Goal: Information Seeking & Learning: Learn about a topic

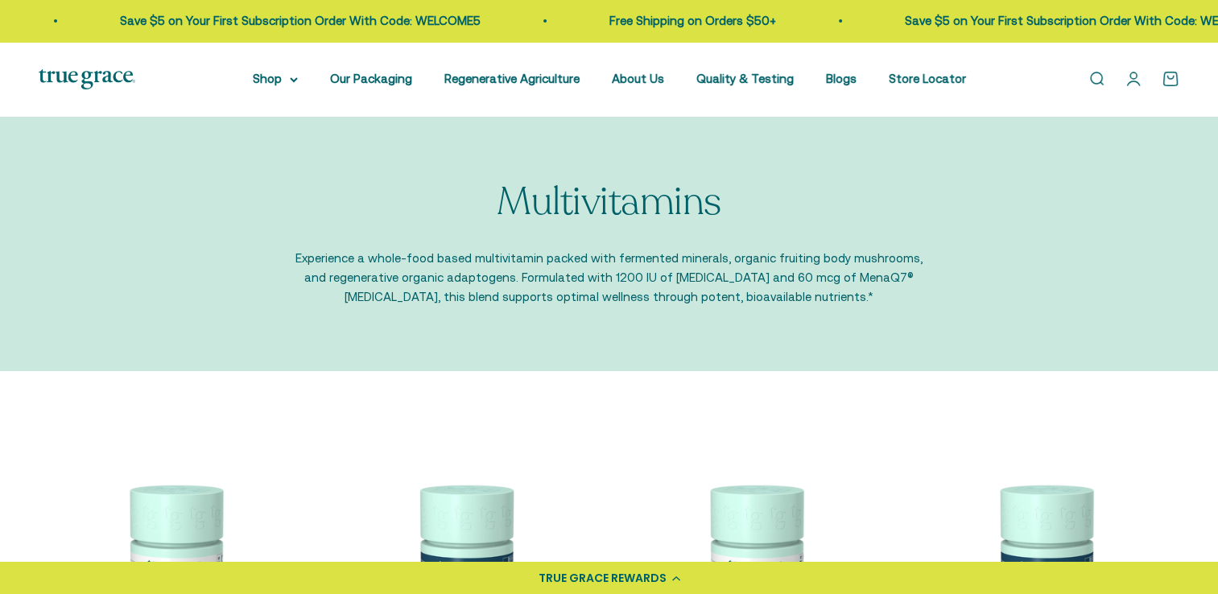
scroll to position [241, 0]
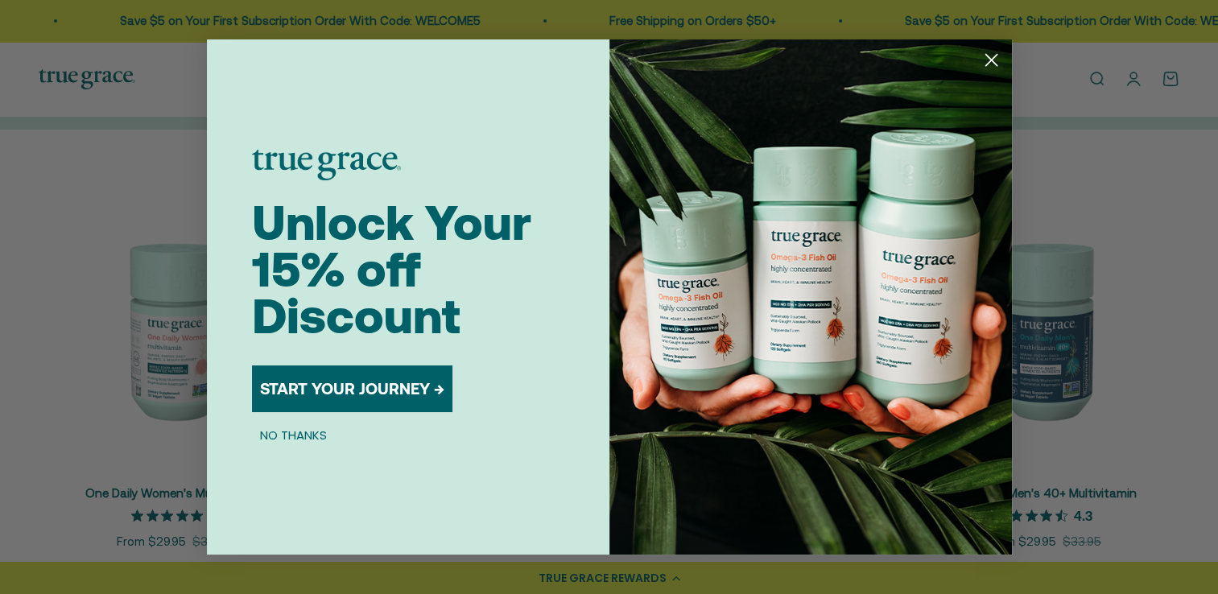
click at [994, 60] on circle "Close dialog" at bounding box center [990, 60] width 27 height 27
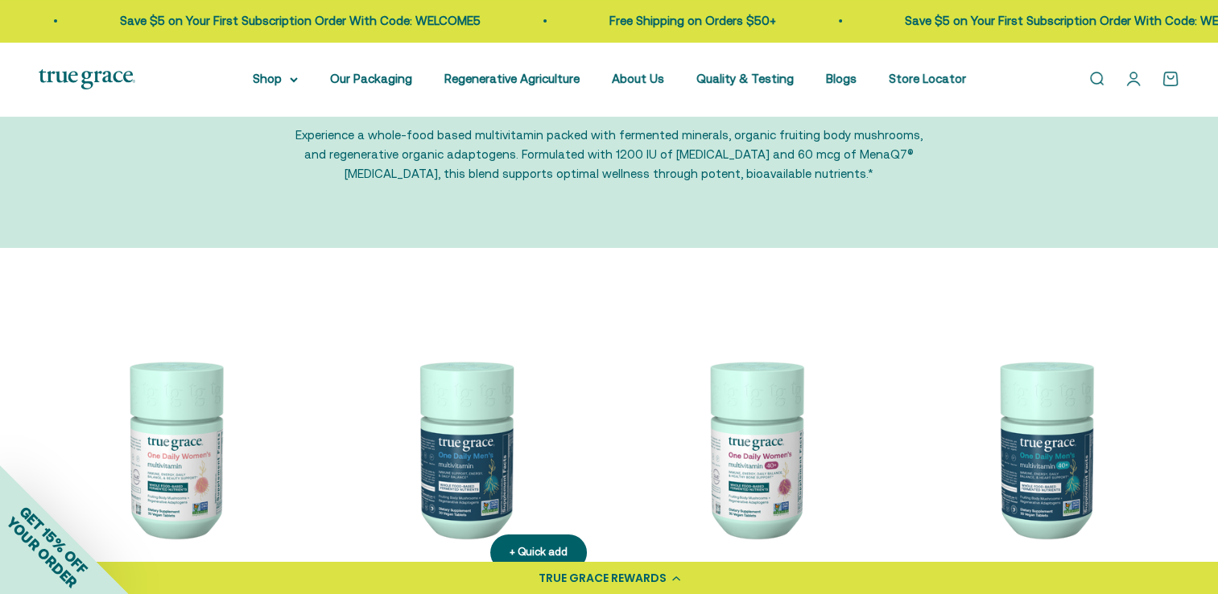
scroll to position [0, 0]
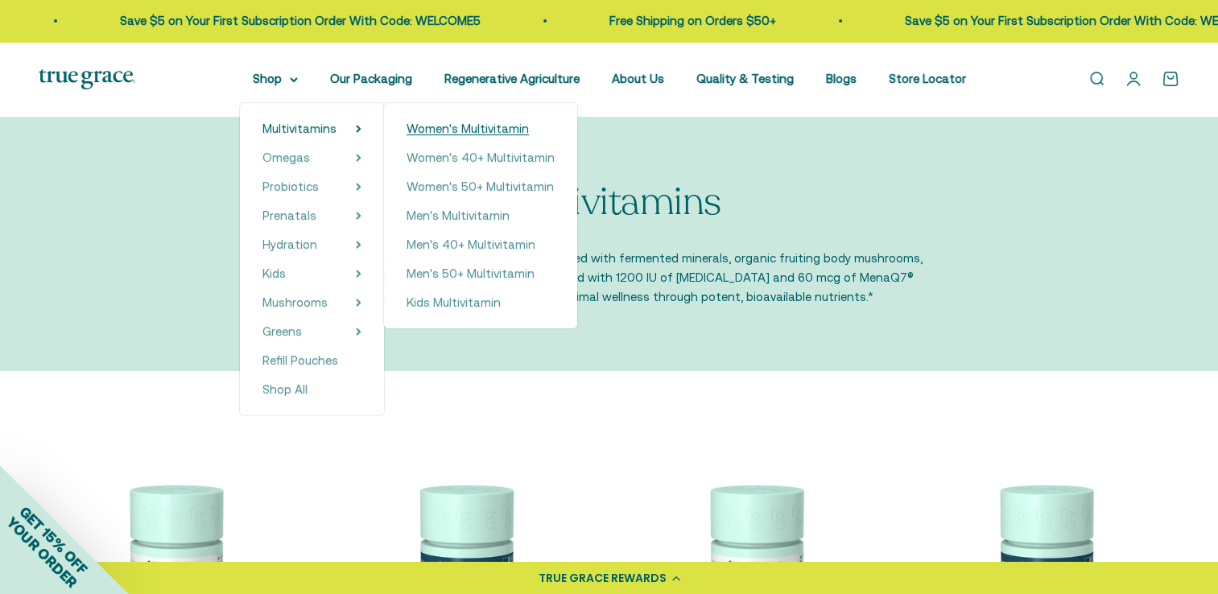
click at [438, 124] on span "Women's Multivitamin" at bounding box center [467, 129] width 122 height 14
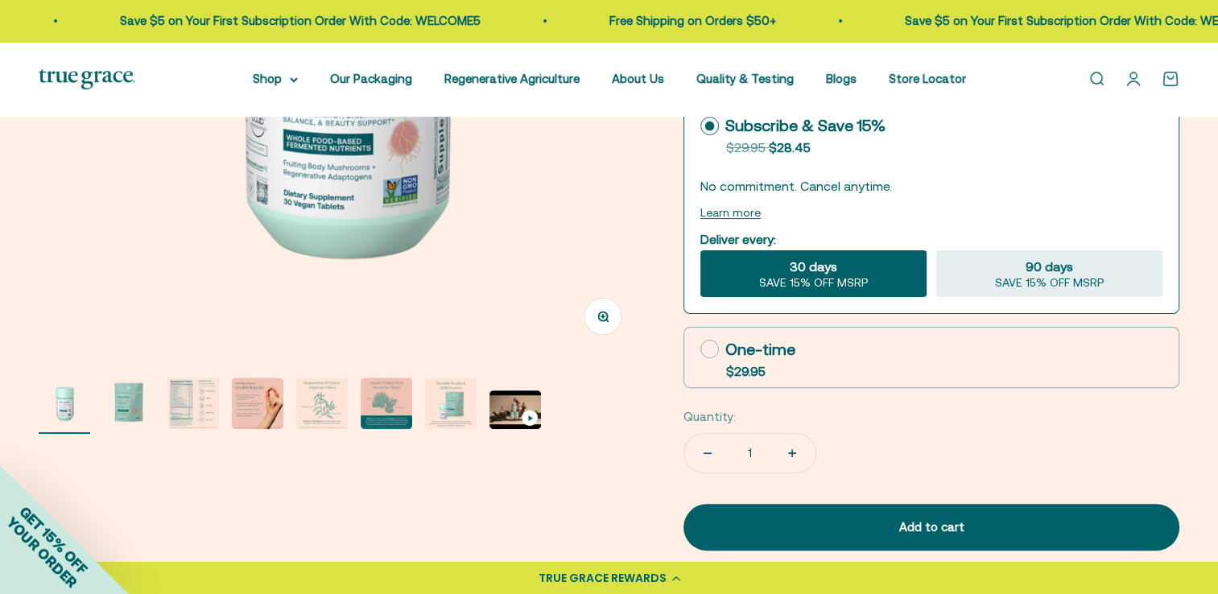
scroll to position [161, 0]
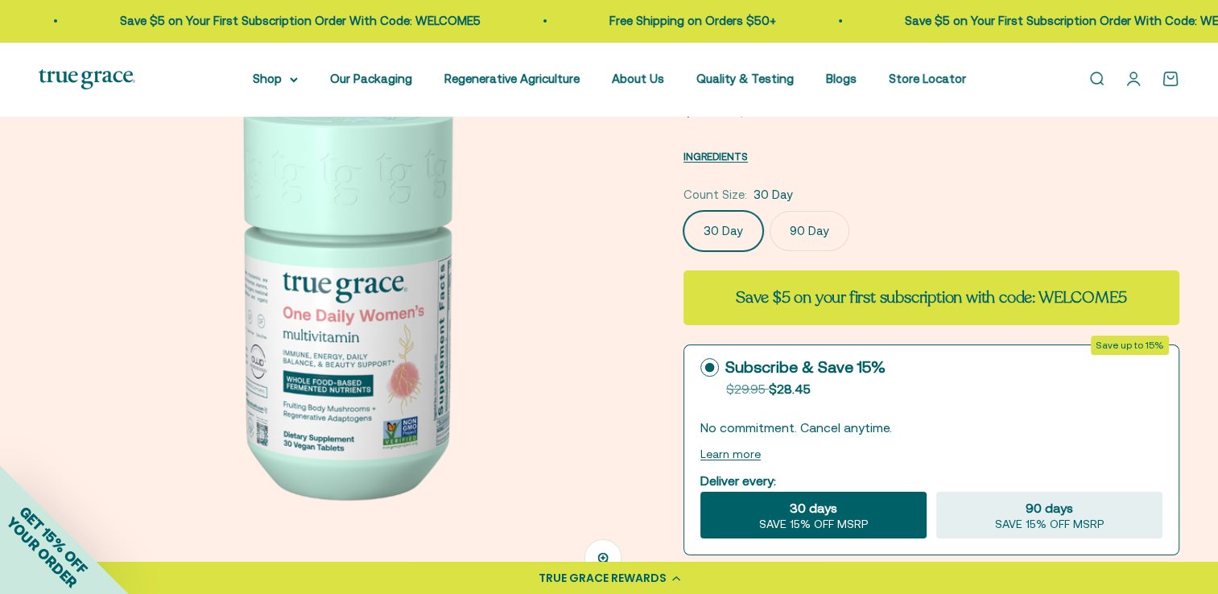
click at [514, 270] on img at bounding box center [342, 297] width 606 height 606
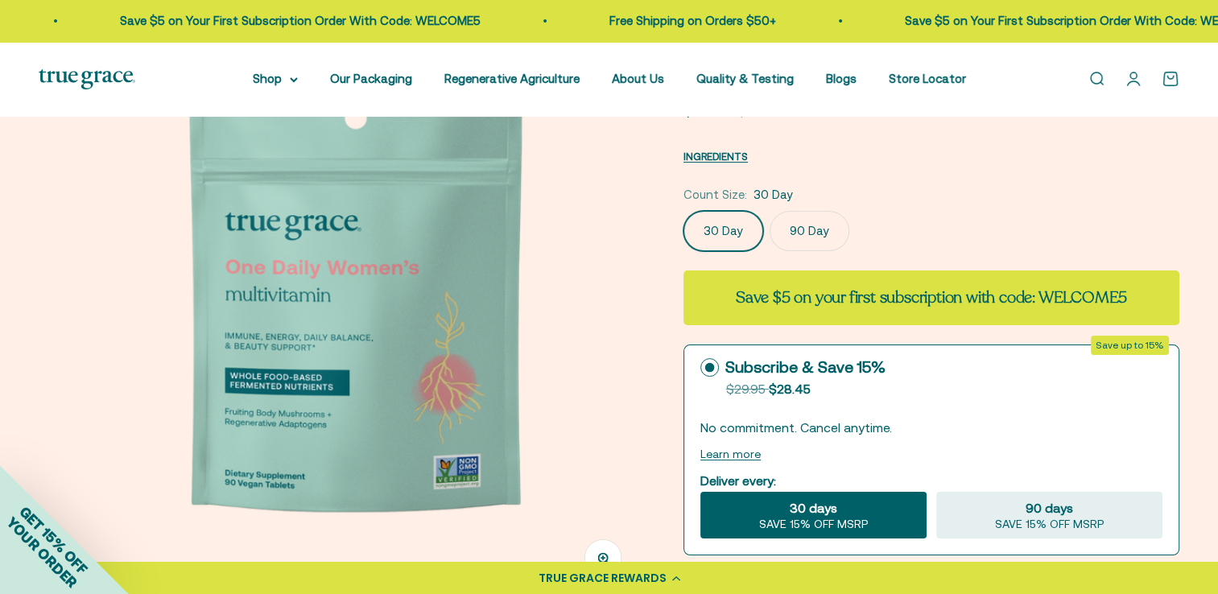
scroll to position [0, 625]
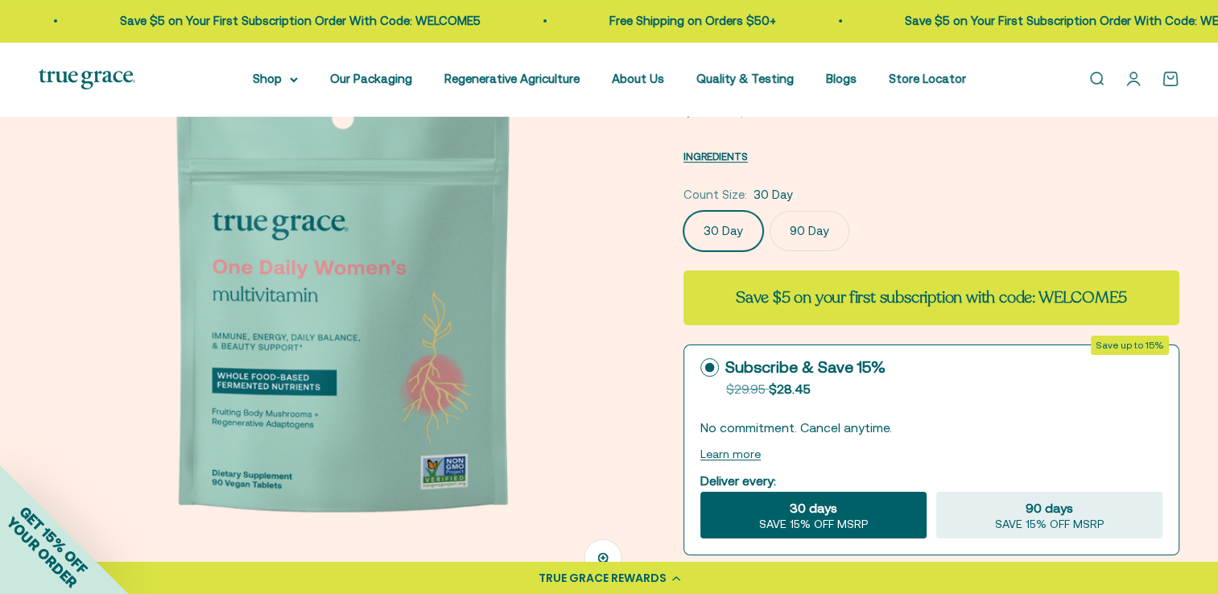
click at [583, 307] on img at bounding box center [342, 297] width 606 height 606
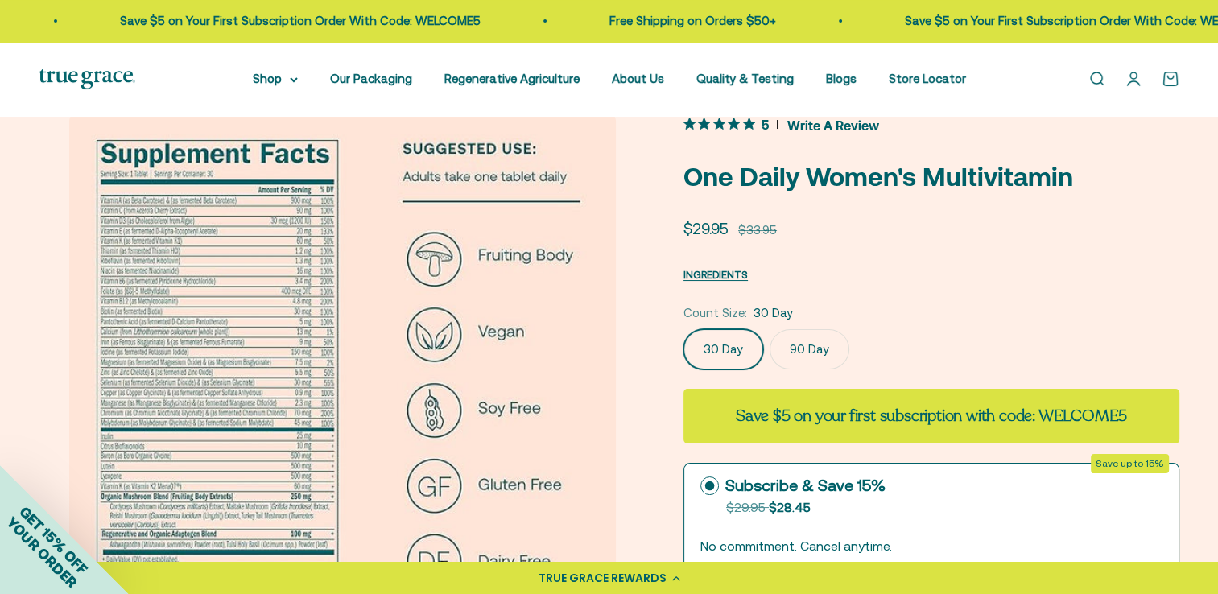
scroll to position [80, 0]
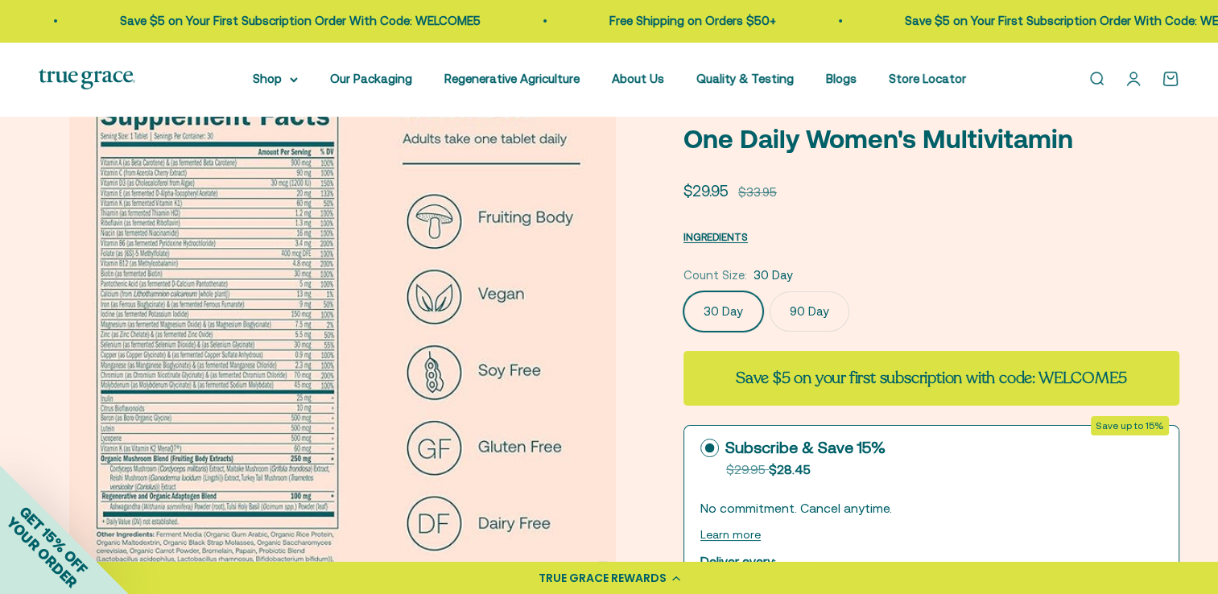
click at [600, 316] on img at bounding box center [342, 348] width 547 height 547
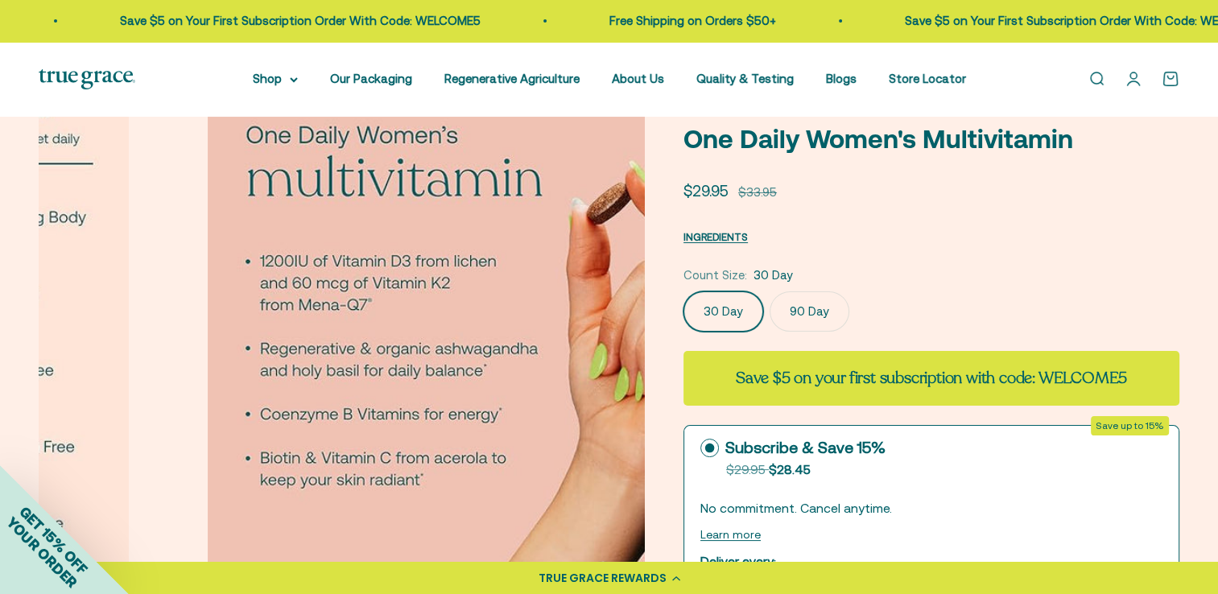
scroll to position [0, 1875]
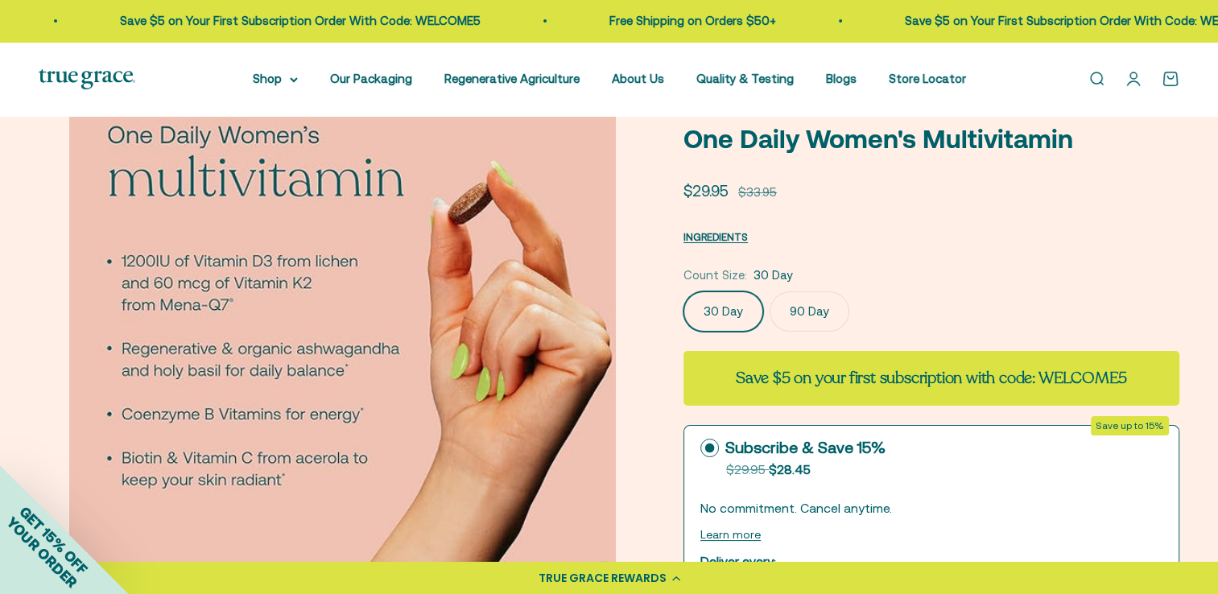
click at [600, 316] on img at bounding box center [342, 348] width 547 height 547
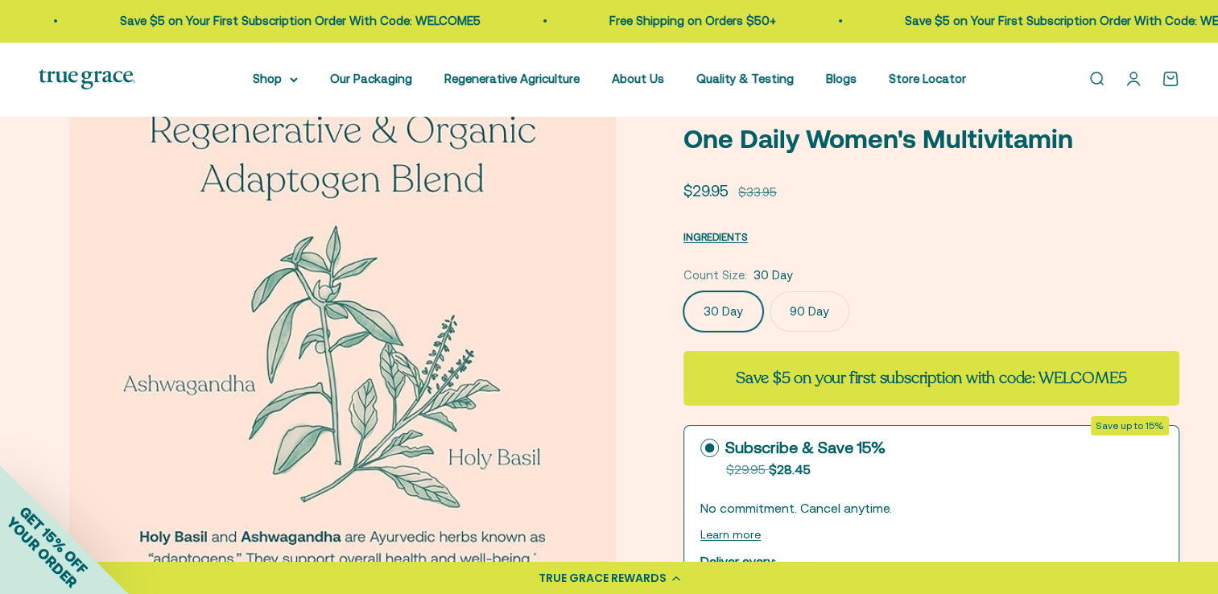
scroll to position [161, 0]
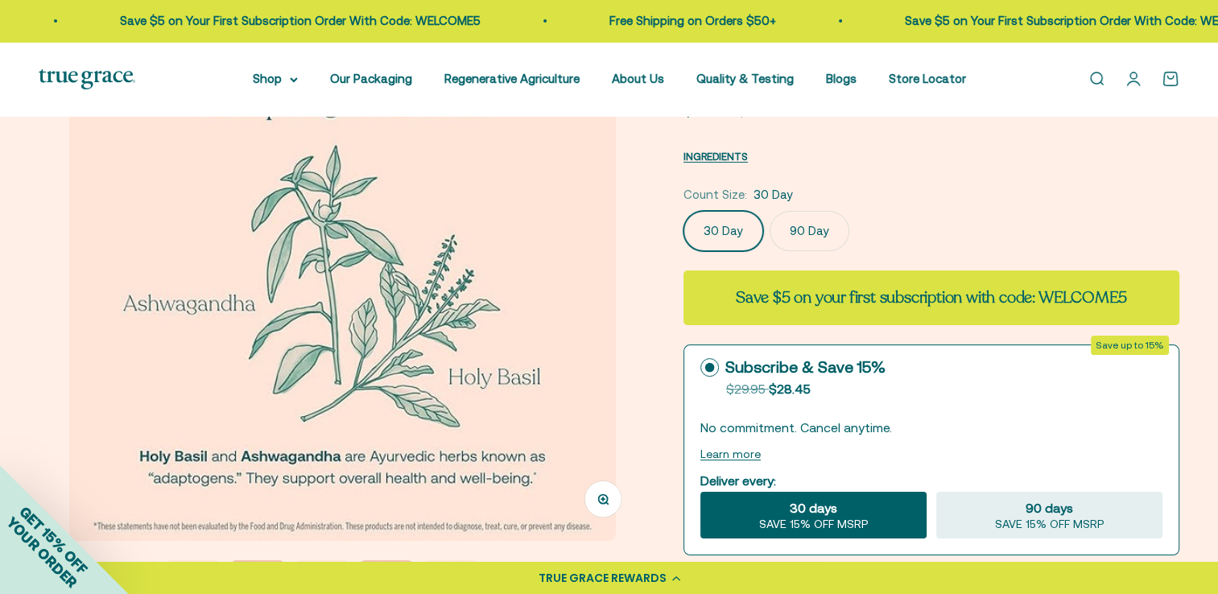
click at [600, 316] on img at bounding box center [342, 267] width 547 height 547
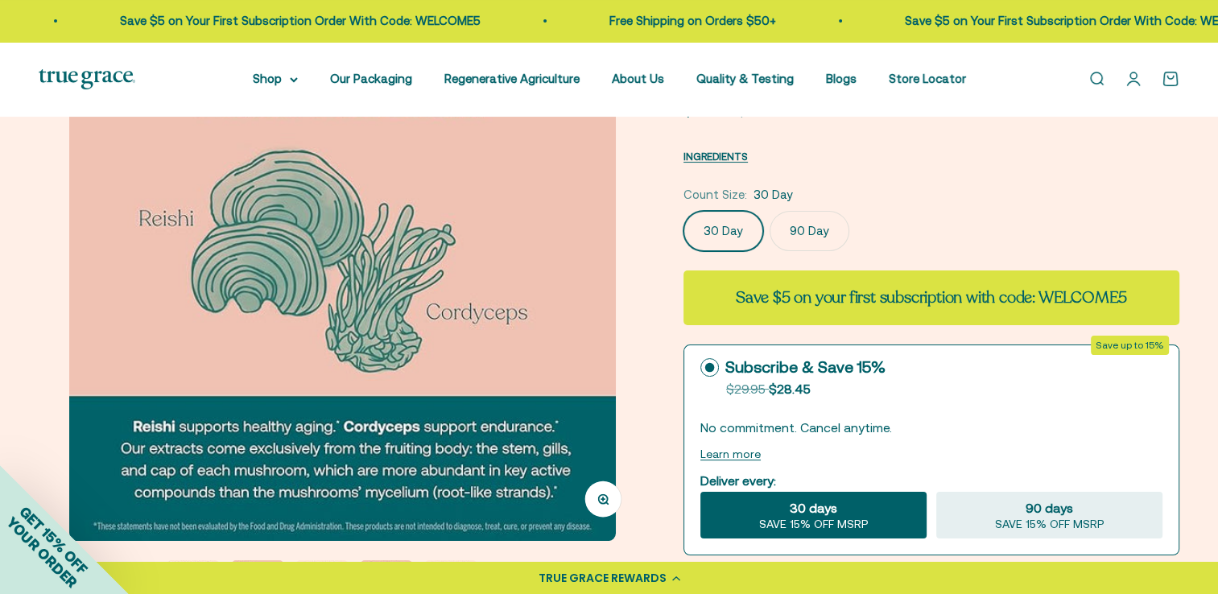
click at [600, 315] on img at bounding box center [342, 267] width 547 height 547
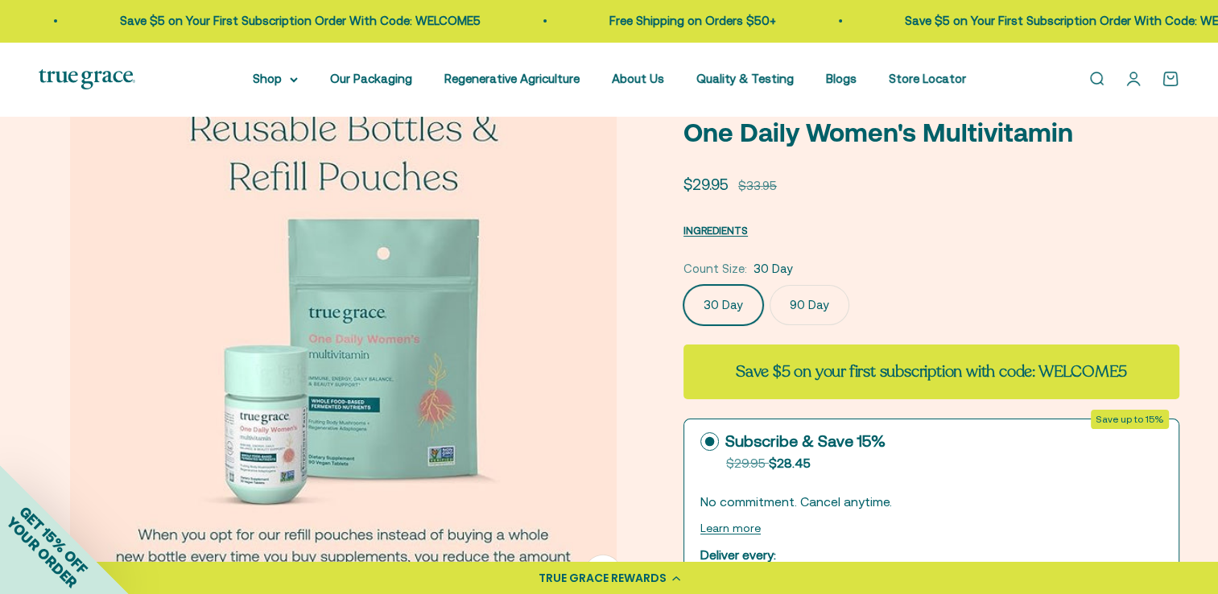
scroll to position [0, 0]
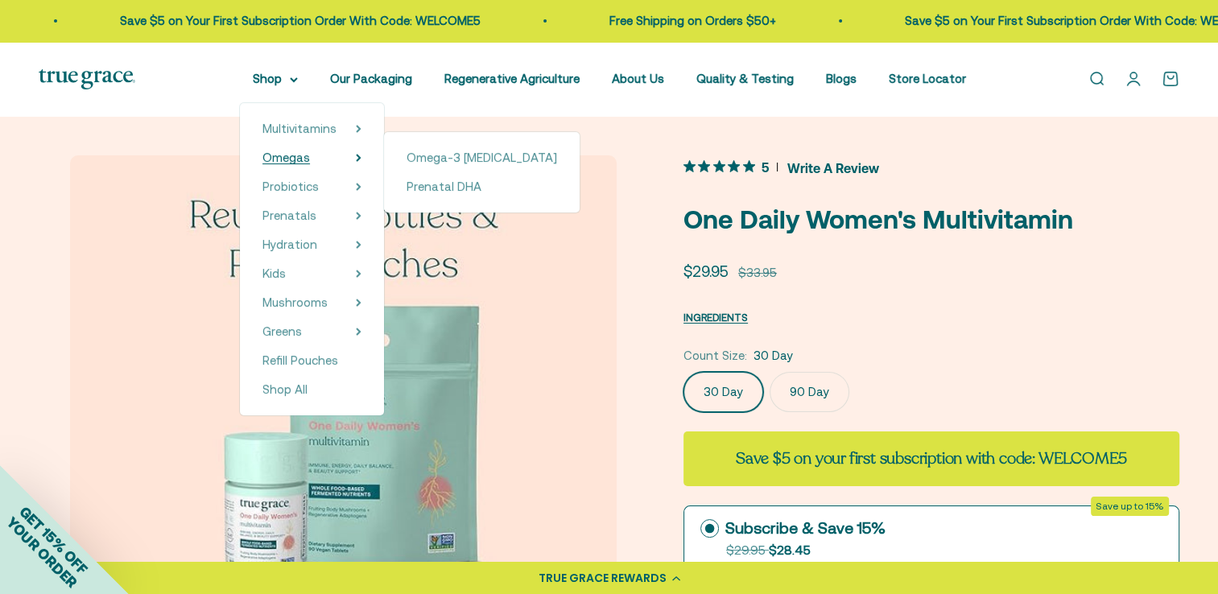
click at [307, 160] on span "Omegas" at bounding box center [285, 158] width 47 height 14
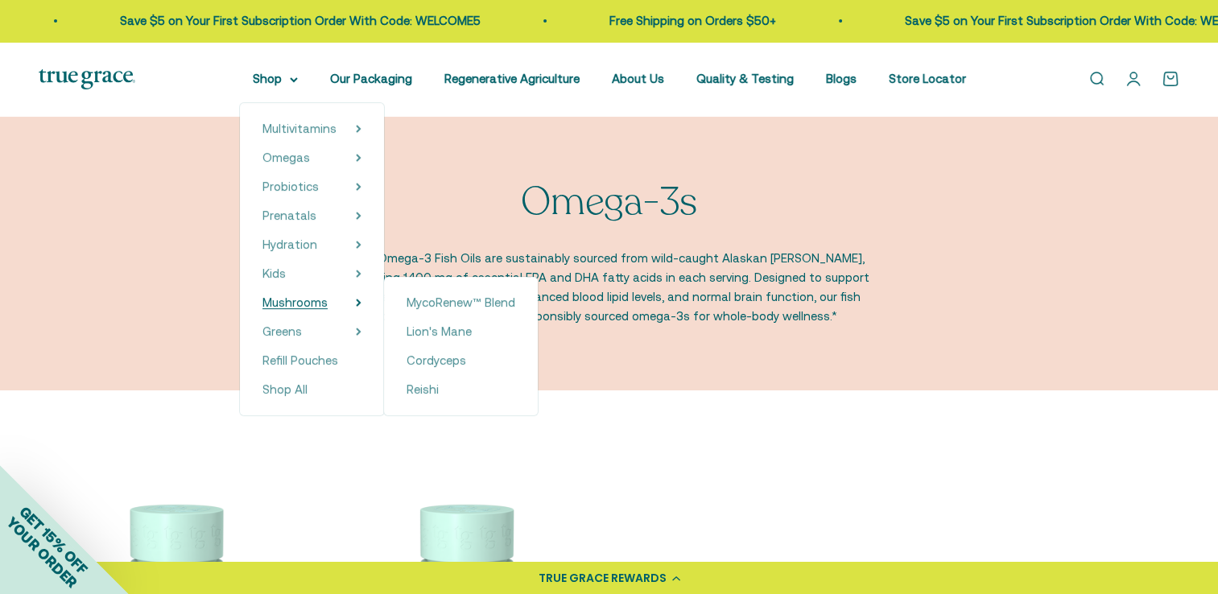
click at [295, 305] on span "Mushrooms" at bounding box center [294, 302] width 65 height 14
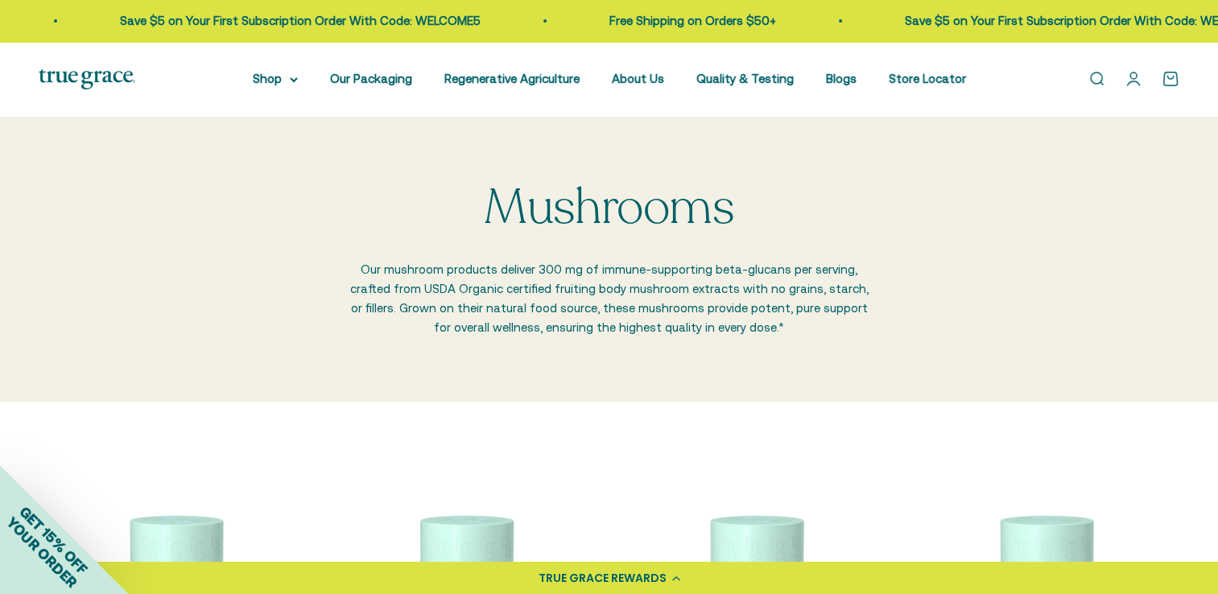
click at [491, 87] on li "Regenerative Agriculture" at bounding box center [511, 78] width 135 height 19
click at [491, 79] on link "Regenerative Agriculture" at bounding box center [511, 79] width 135 height 14
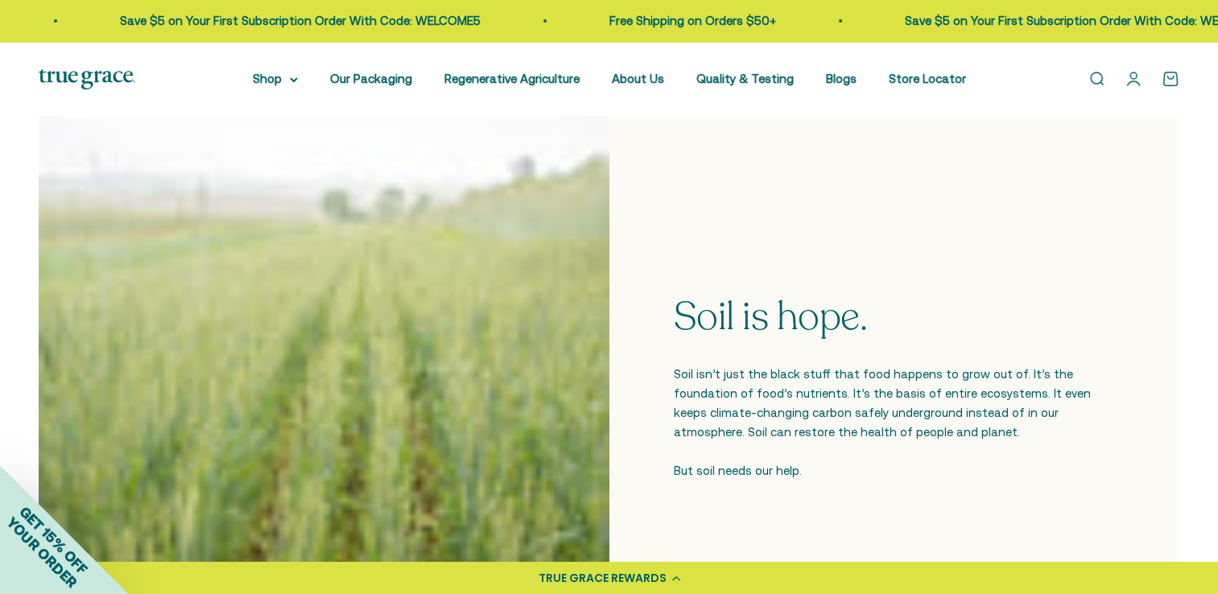
scroll to position [483, 0]
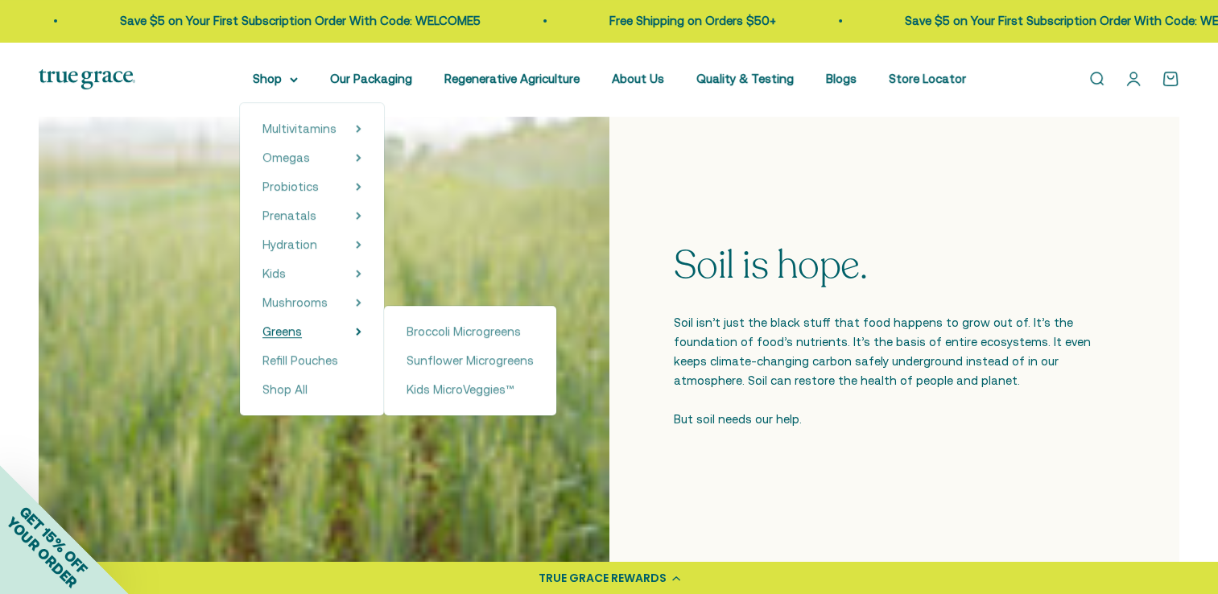
click at [299, 330] on span "Greens" at bounding box center [281, 331] width 39 height 14
